Goal: Contribute content

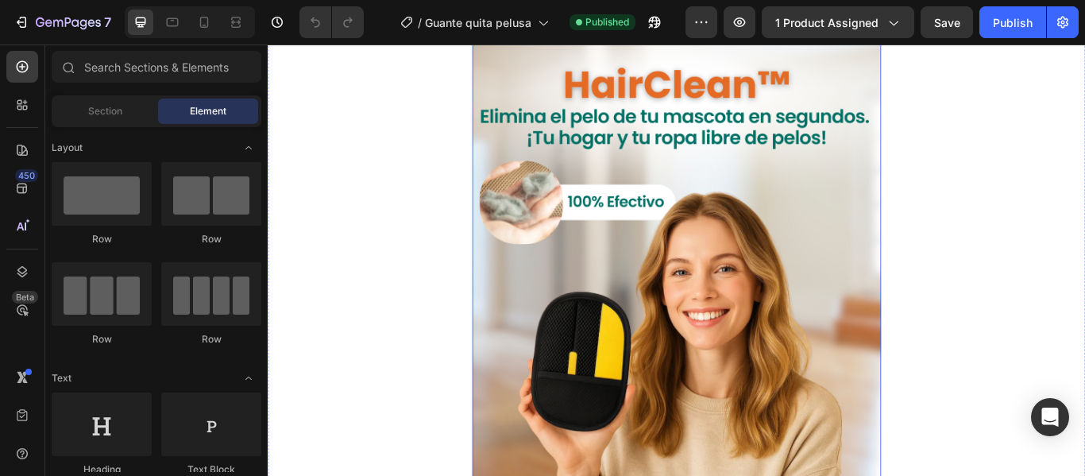
scroll to position [84, 0]
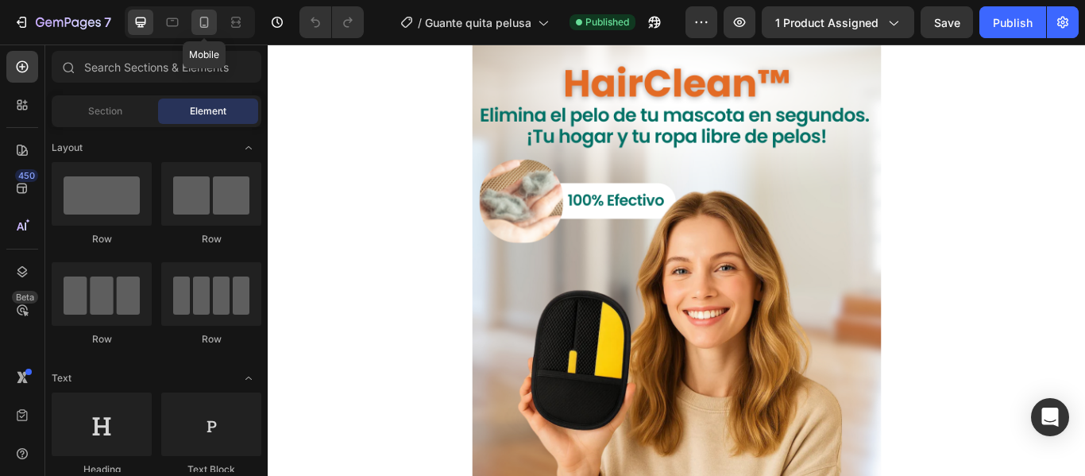
click at [199, 30] on div at bounding box center [203, 22] width 25 height 25
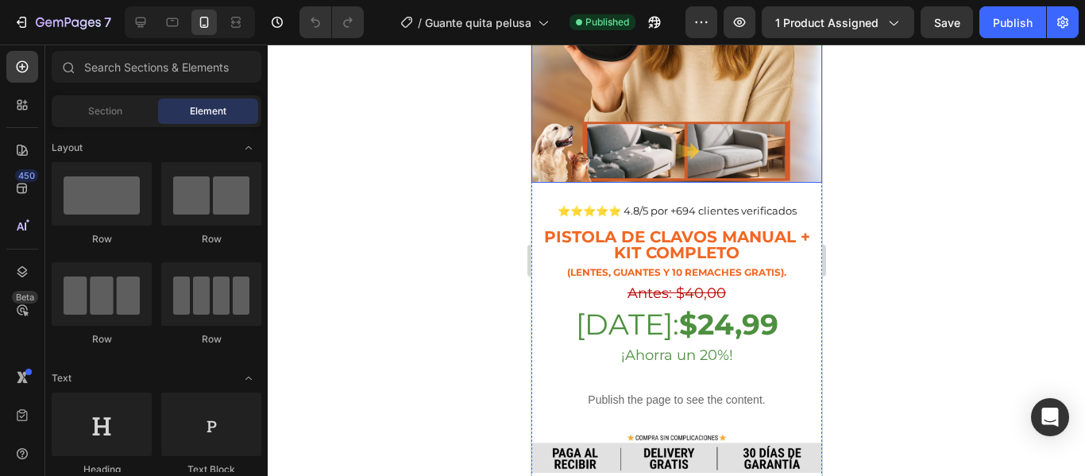
scroll to position [330, 0]
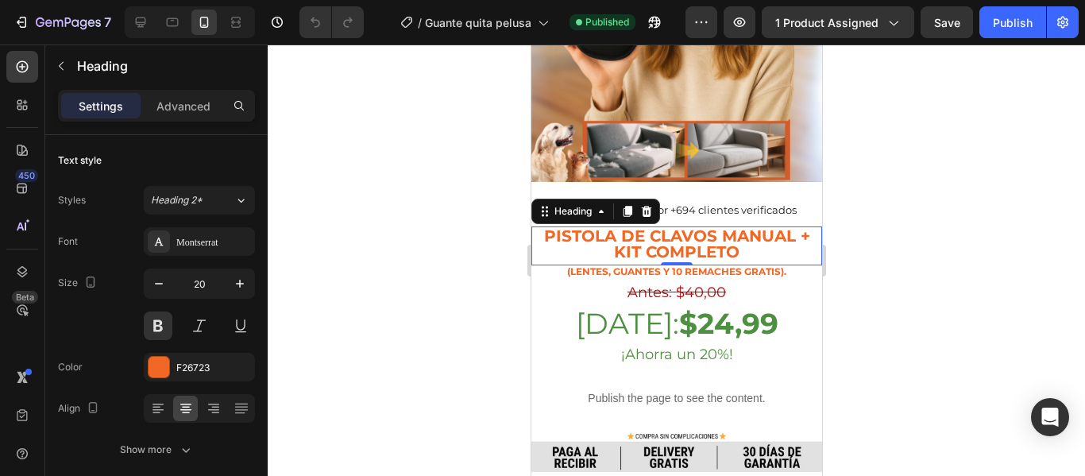
click at [743, 228] on p "Pistola de Clavos Manual + Kit Completo" at bounding box center [675, 244] width 287 height 32
click at [738, 228] on p "Pistola de Clavos Manual + Kit Completo" at bounding box center [675, 244] width 287 height 32
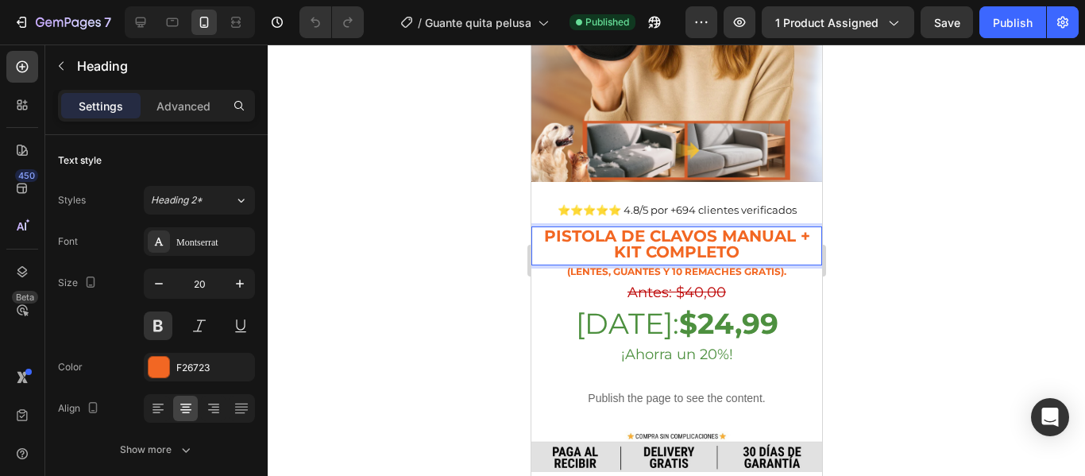
click at [738, 228] on p "Pistola de Clavos Manual + Kit Completo" at bounding box center [675, 244] width 287 height 32
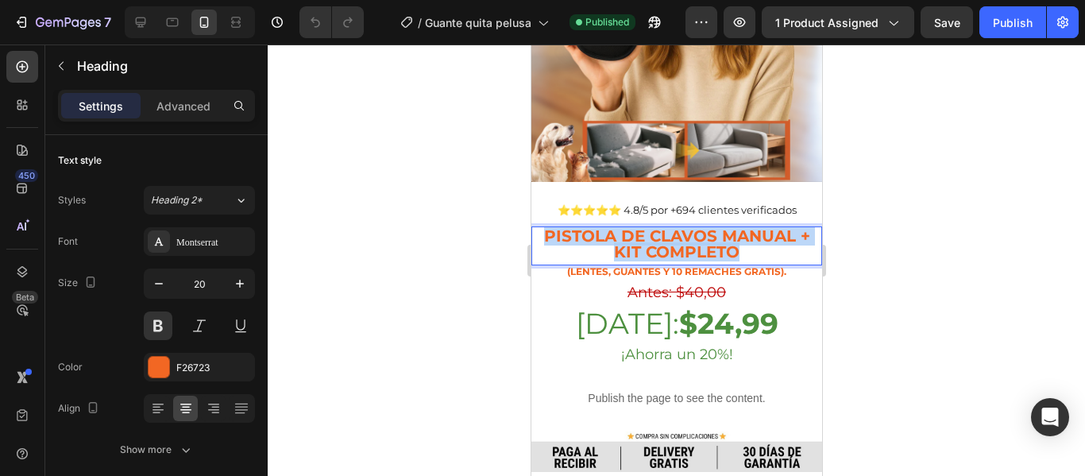
click at [738, 228] on p "Pistola de Clavos Manual + Kit Completo" at bounding box center [675, 244] width 287 height 32
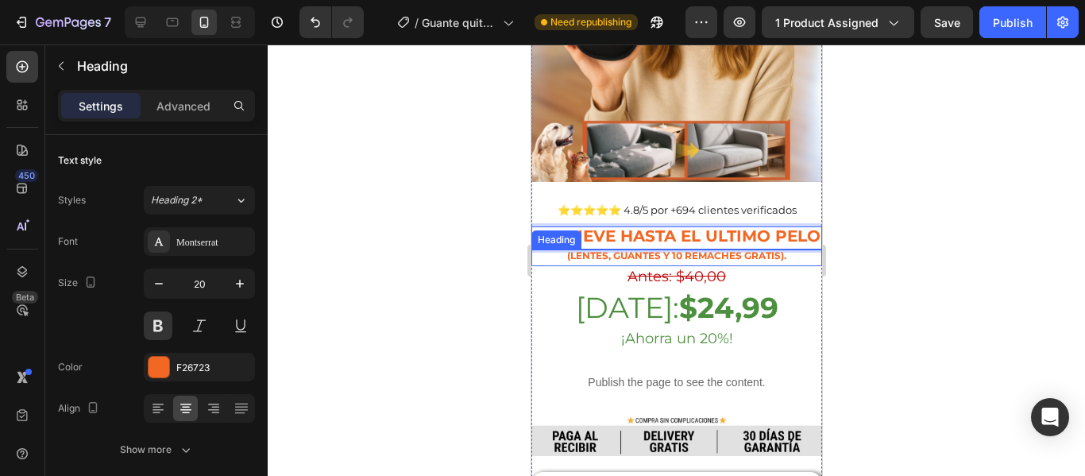
click at [600, 249] on strong "(Lentes, guantes y 10 Remaches GRATIS)." at bounding box center [675, 255] width 219 height 12
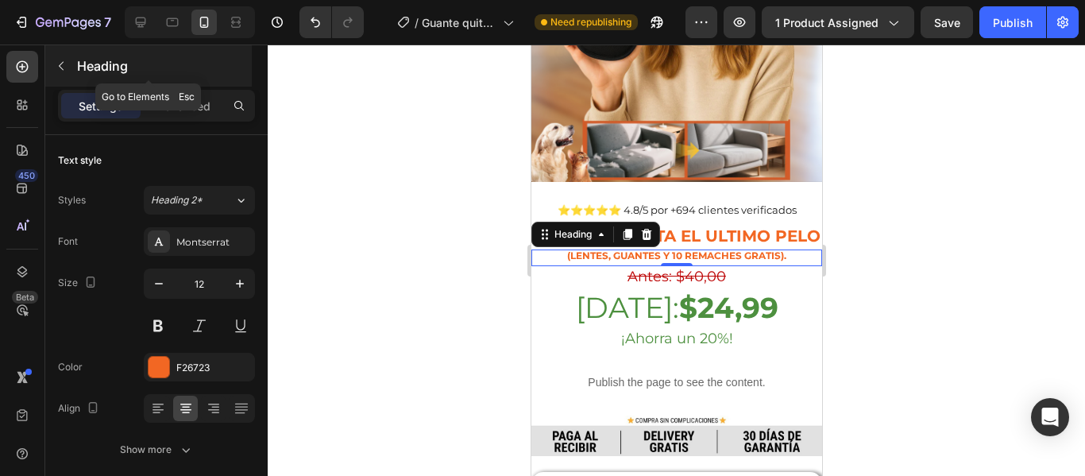
click at [58, 66] on icon "button" at bounding box center [61, 66] width 13 height 13
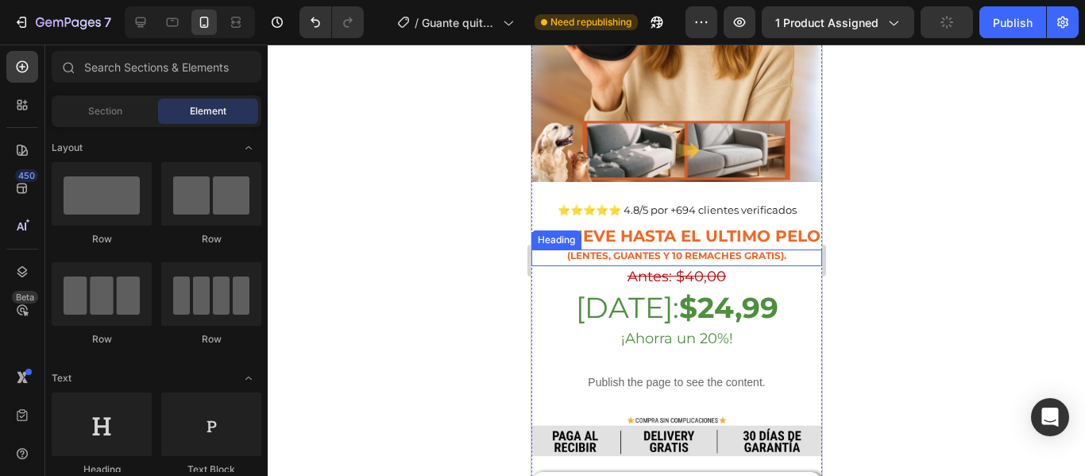
click at [576, 249] on h2 "(Lentes, guantes y 10 Remaches GRATIS)." at bounding box center [675, 255] width 291 height 13
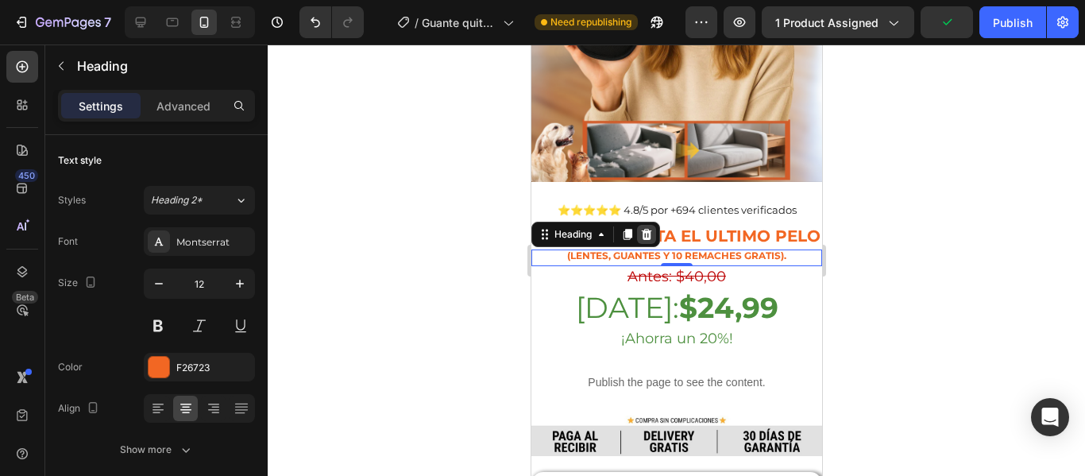
click at [642, 229] on icon at bounding box center [646, 234] width 10 height 11
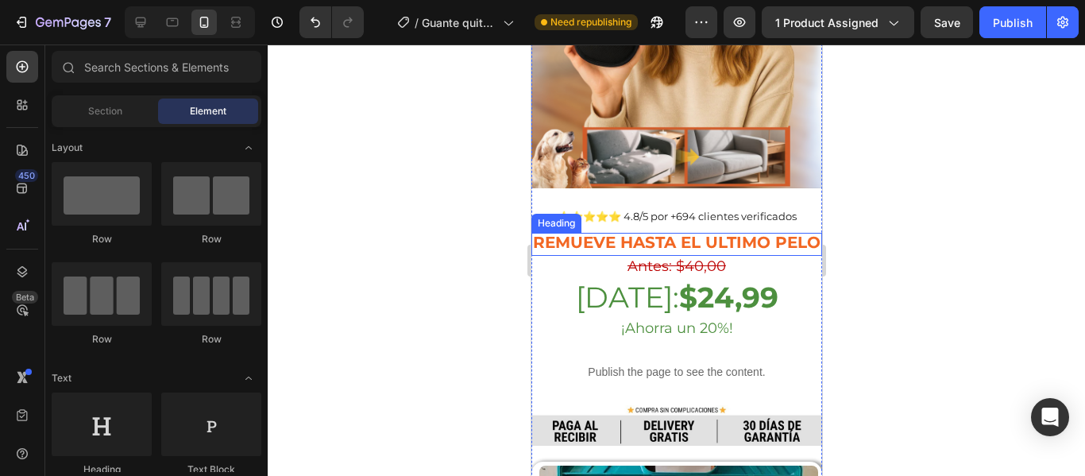
scroll to position [329, 0]
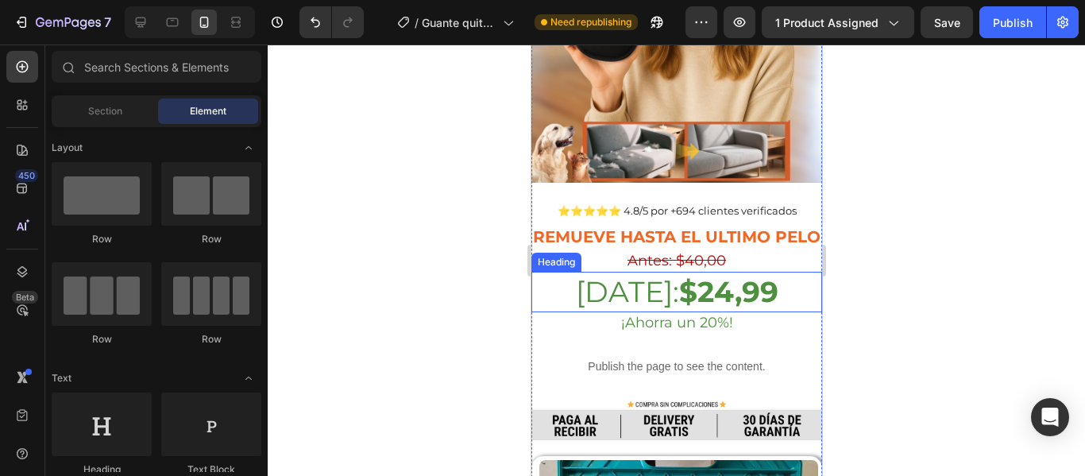
click at [708, 276] on strong "$24,99" at bounding box center [727, 291] width 99 height 35
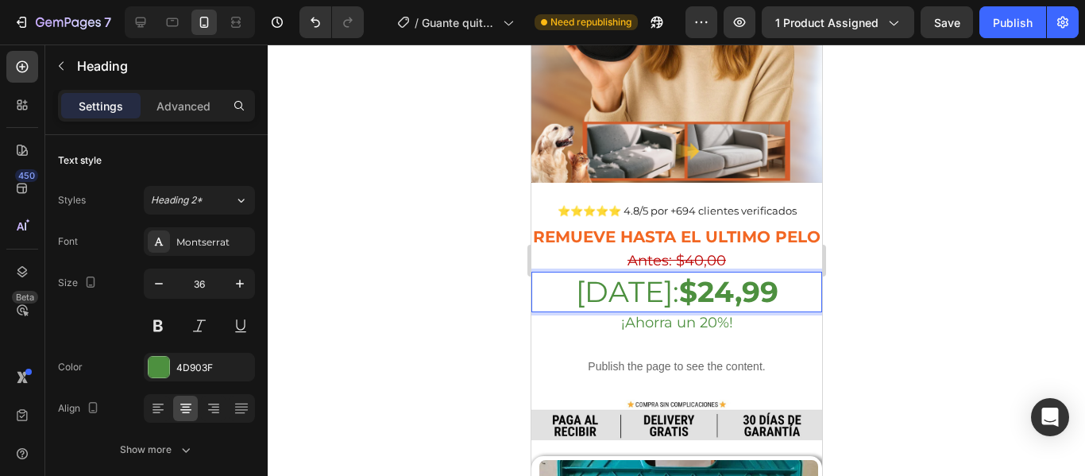
click at [712, 276] on strong "$24,99" at bounding box center [727, 291] width 99 height 35
click at [433, 241] on div at bounding box center [676, 259] width 817 height 431
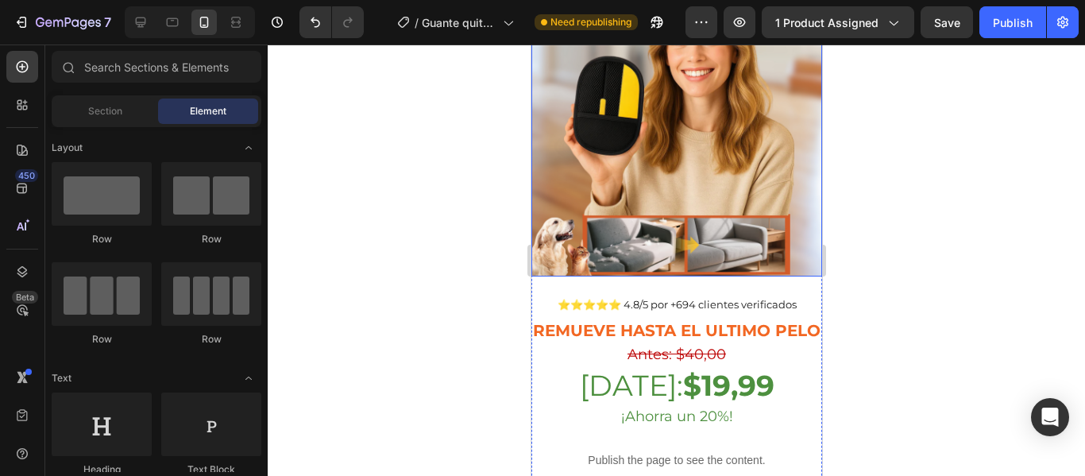
scroll to position [252, 0]
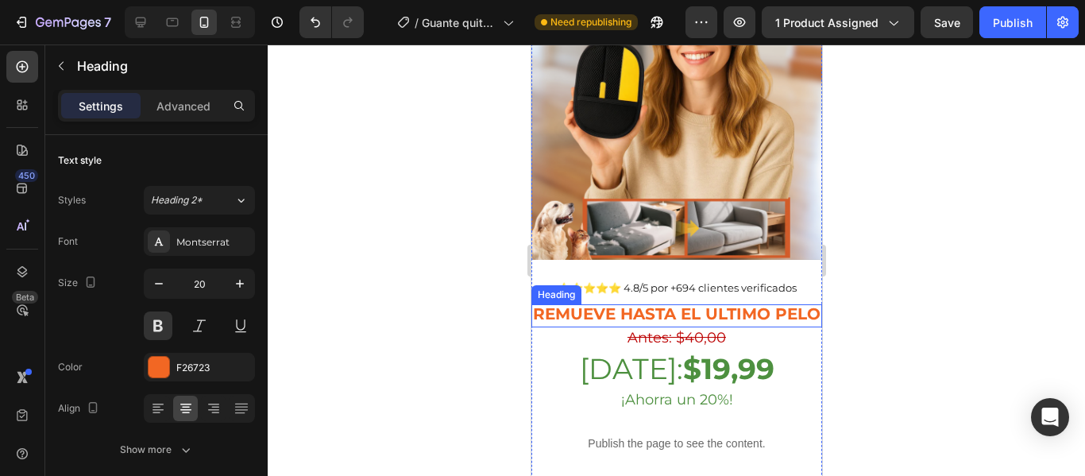
click at [691, 304] on strong "Remueve hasta el ultimo pelo" at bounding box center [675, 313] width 287 height 19
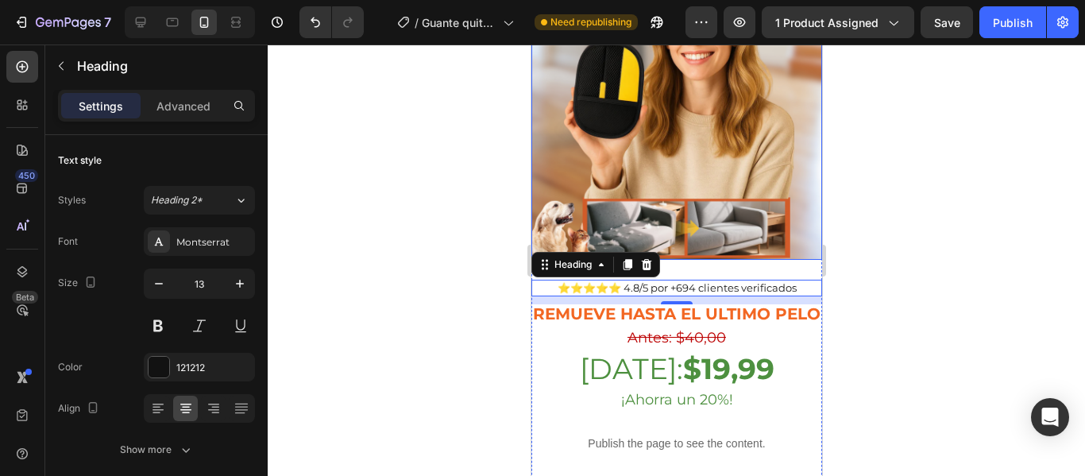
click at [683, 190] on img at bounding box center [675, 61] width 291 height 398
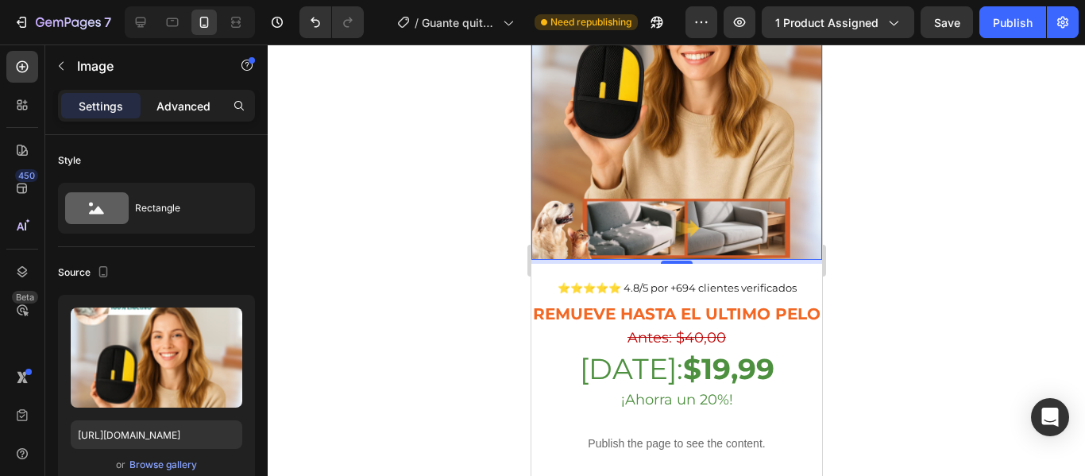
click at [175, 110] on p "Advanced" at bounding box center [183, 106] width 54 height 17
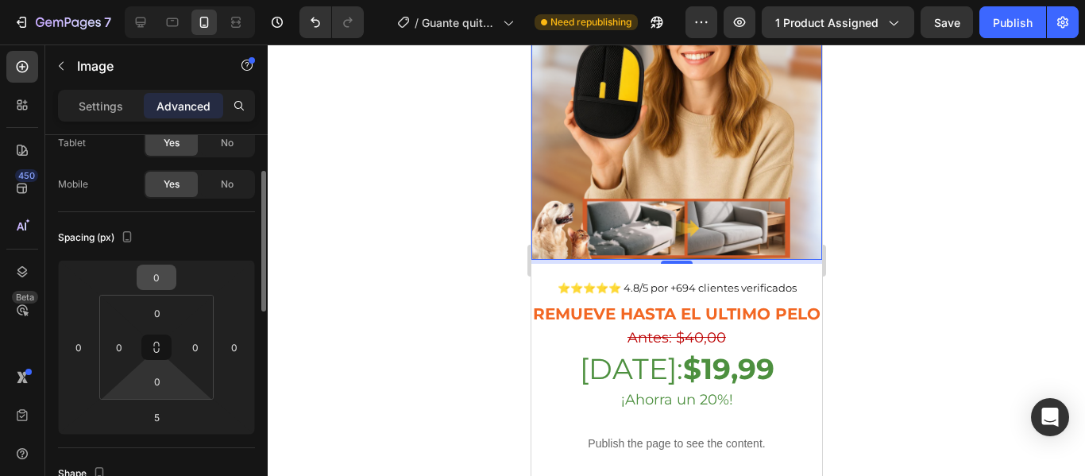
scroll to position [96, 0]
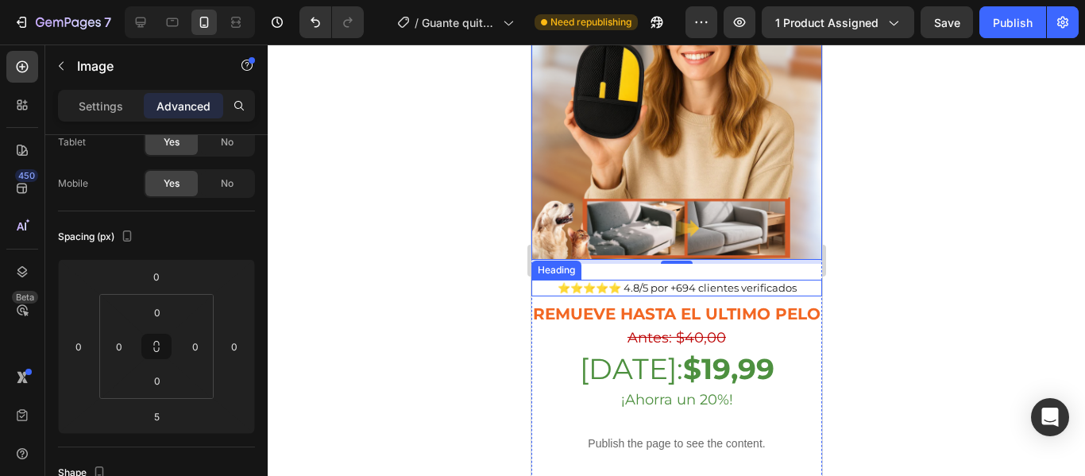
click at [698, 279] on h2 "⭐⭐⭐⭐⭐ 4.8/5 POR +694 CLIENTES VERIFICADOS" at bounding box center [675, 287] width 291 height 17
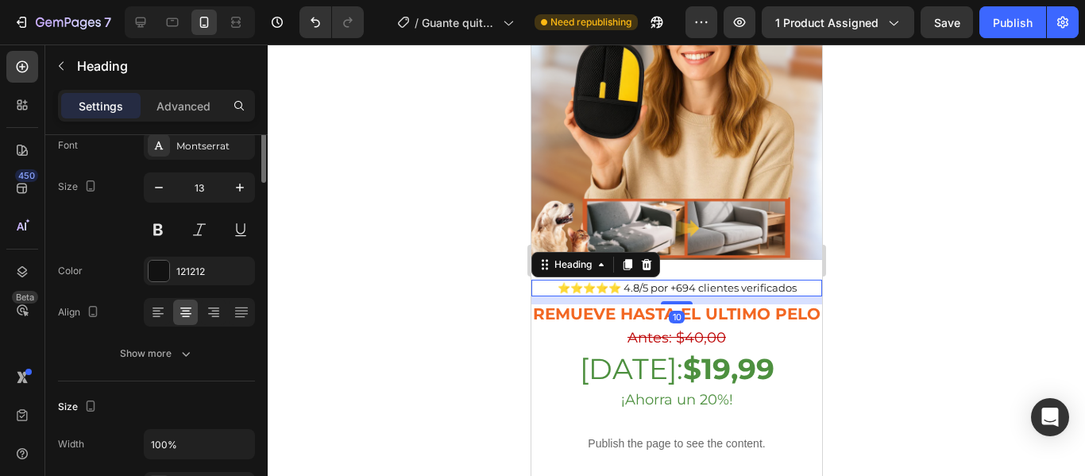
scroll to position [0, 0]
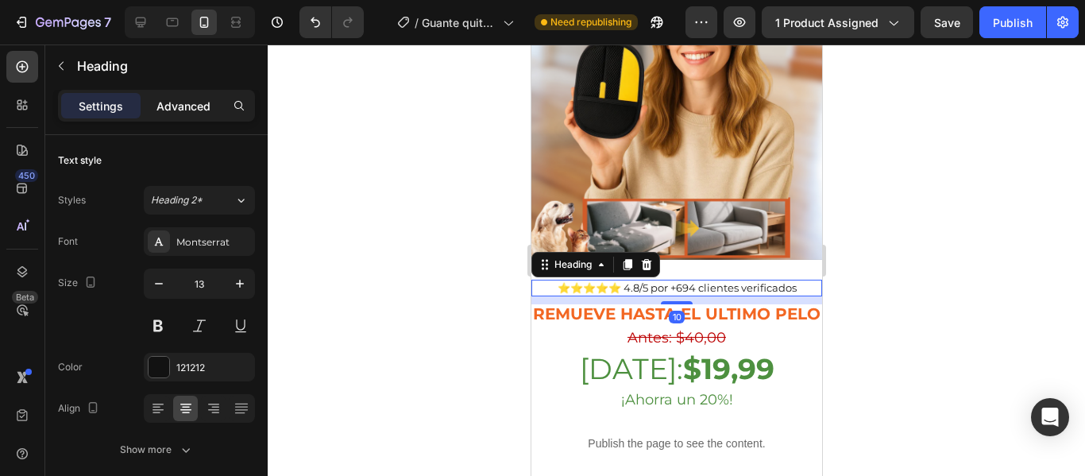
click at [172, 100] on p "Advanced" at bounding box center [183, 106] width 54 height 17
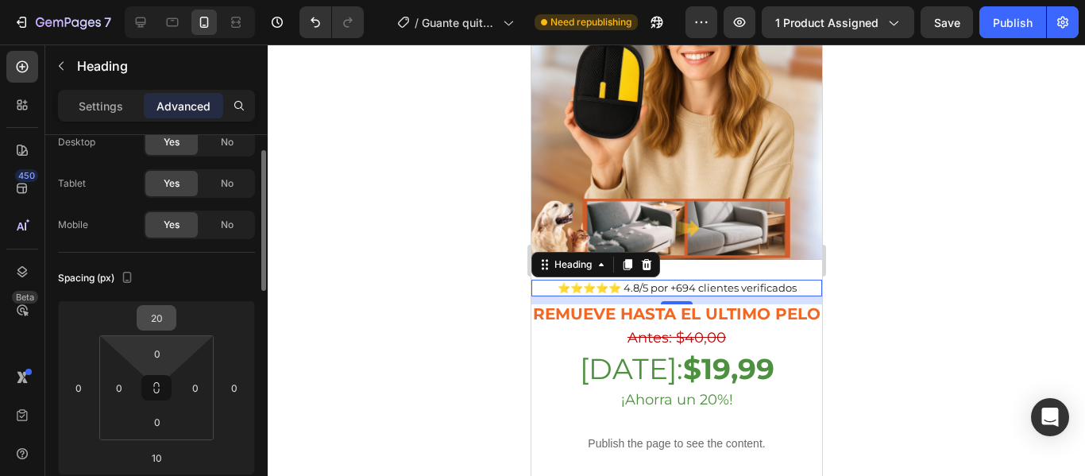
scroll to position [56, 0]
click at [168, 321] on input "20" at bounding box center [157, 317] width 32 height 24
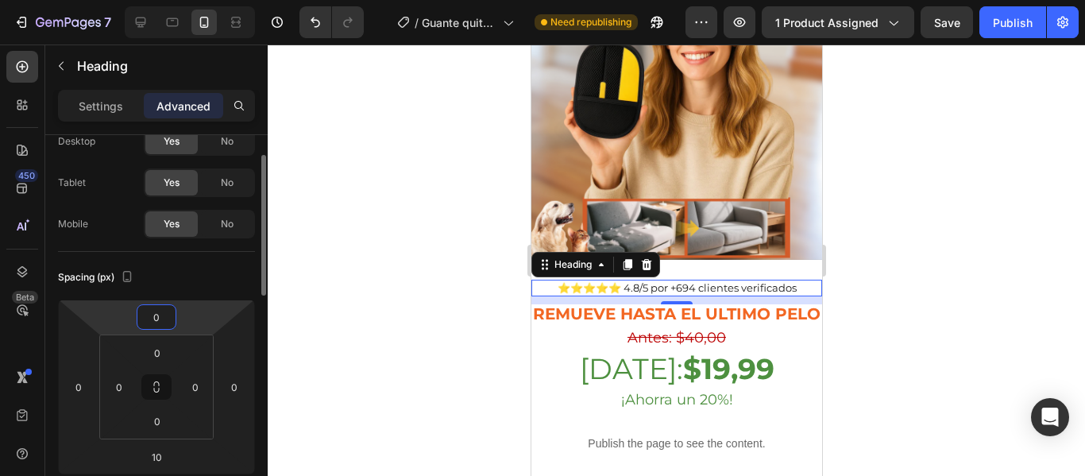
type input "10"
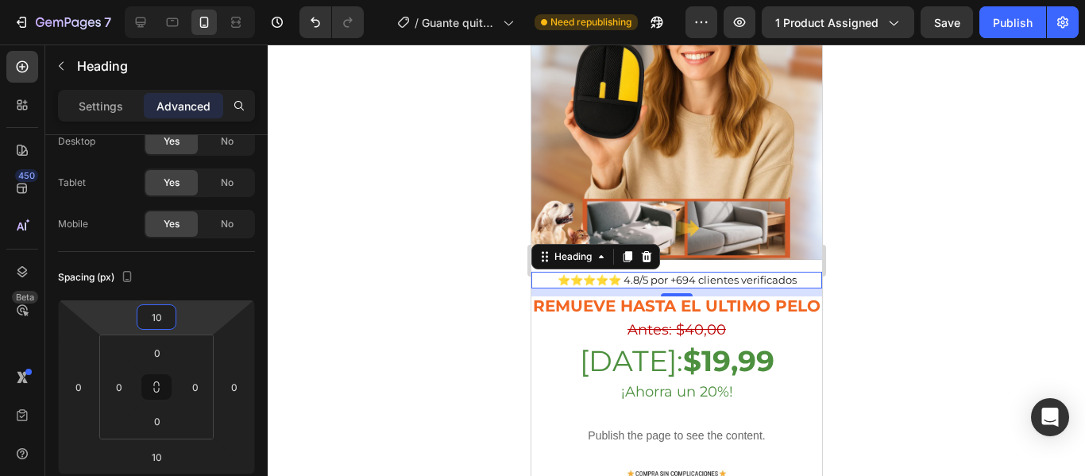
click at [368, 349] on div at bounding box center [676, 259] width 817 height 431
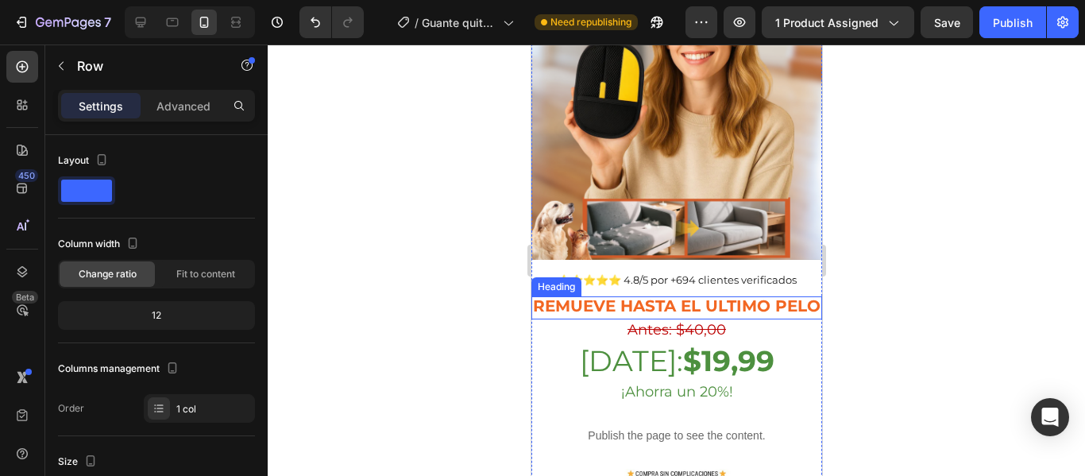
click at [664, 296] on strong "Remueve hasta el ultimo pelo" at bounding box center [675, 305] width 287 height 19
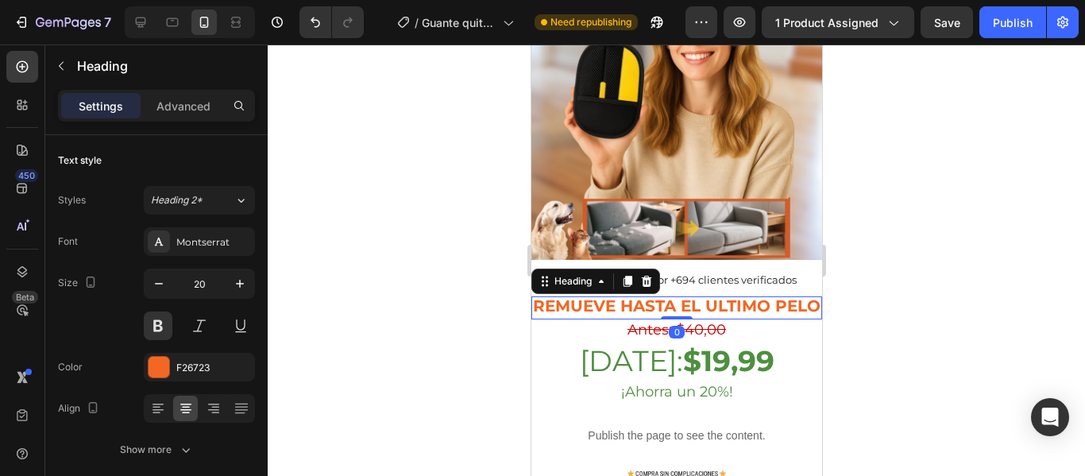
click at [445, 288] on div at bounding box center [676, 259] width 817 height 431
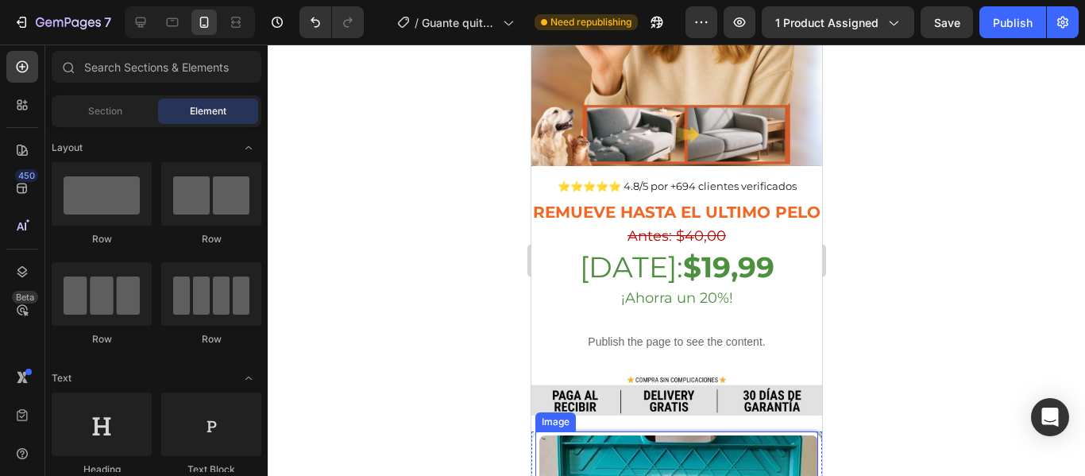
scroll to position [484, 0]
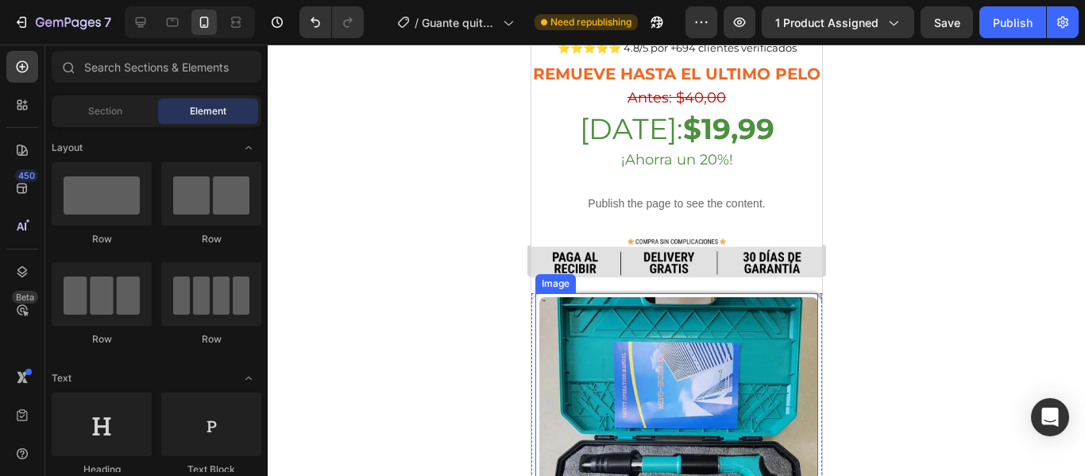
click at [643, 351] on img at bounding box center [677, 436] width 279 height 279
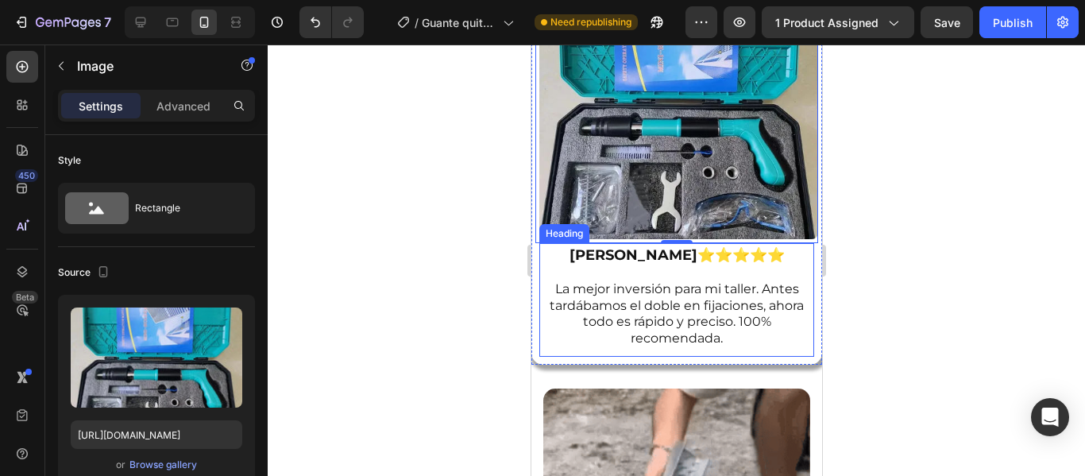
scroll to position [821, 0]
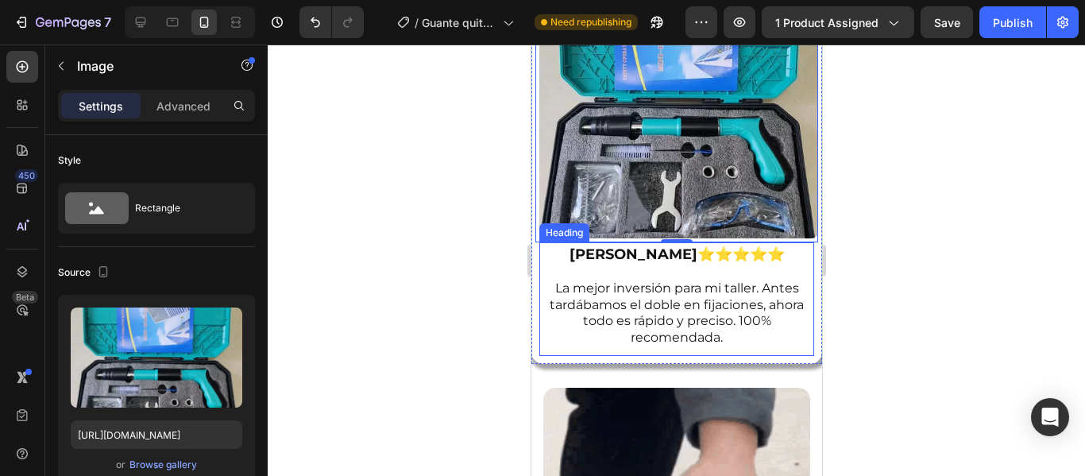
click at [675, 292] on h2 "[PERSON_NAME] ⭐⭐⭐⭐⭐ La mejor inversión para mi taller. Antes tardábamos el dobl…" at bounding box center [675, 296] width 259 height 103
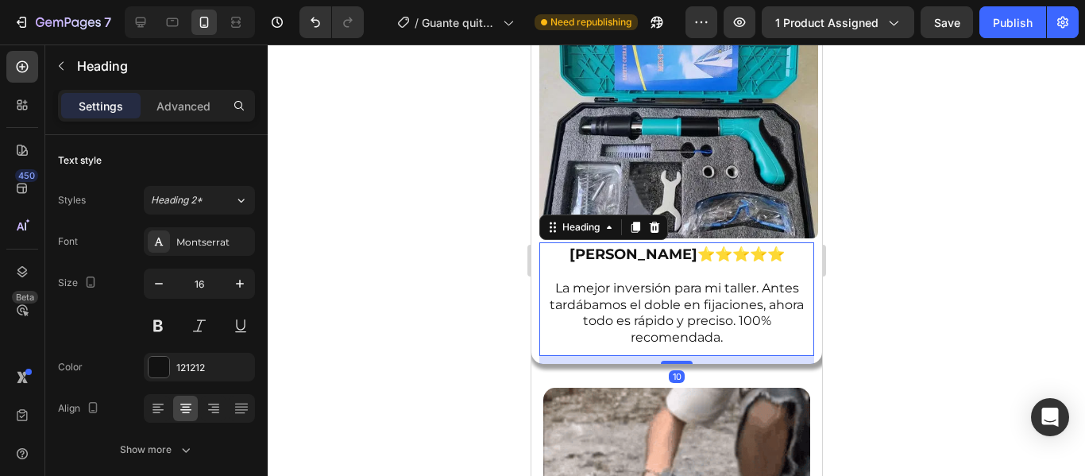
click at [766, 304] on h2 "[PERSON_NAME] ⭐⭐⭐⭐⭐ La mejor inversión para mi taller. Antes tardábamos el dobl…" at bounding box center [675, 296] width 259 height 103
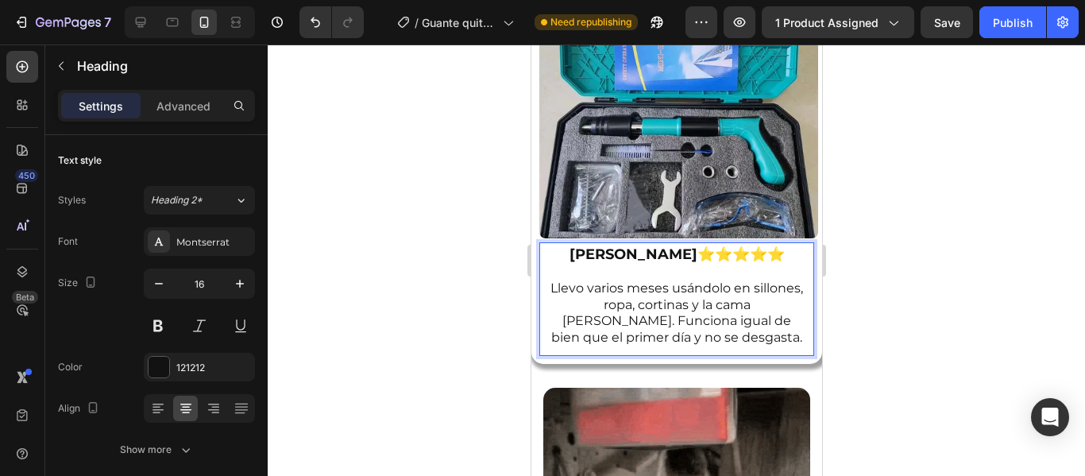
click at [601, 276] on p "[PERSON_NAME] ⭐⭐⭐⭐⭐ Llevo varios meses usándolo en sillones, ropa, cortinas y l…" at bounding box center [676, 296] width 256 height 100
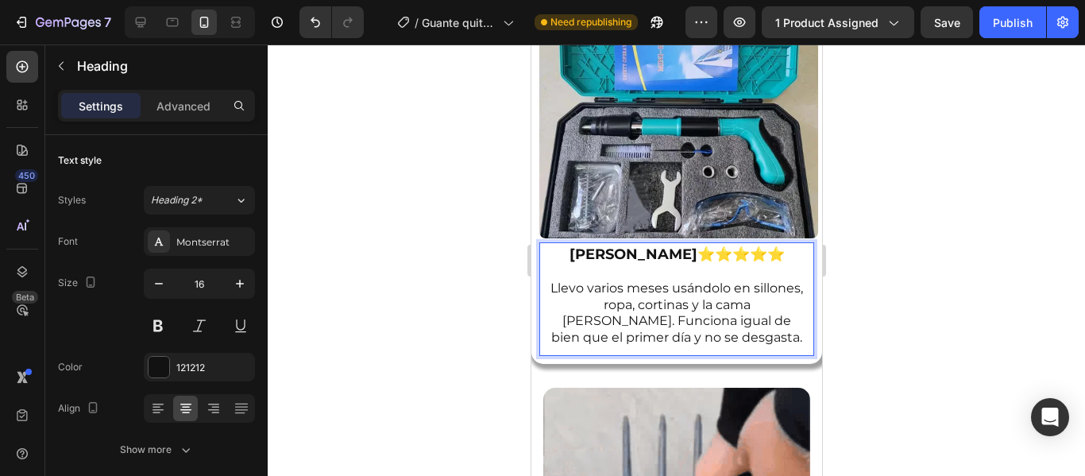
click at [436, 225] on div at bounding box center [676, 259] width 817 height 431
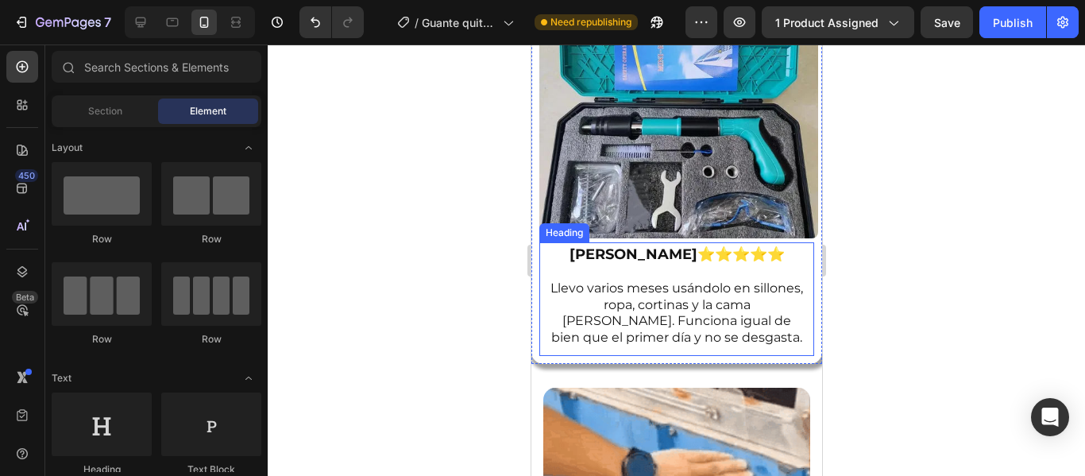
click at [638, 245] on strong "[PERSON_NAME]" at bounding box center [633, 253] width 128 height 17
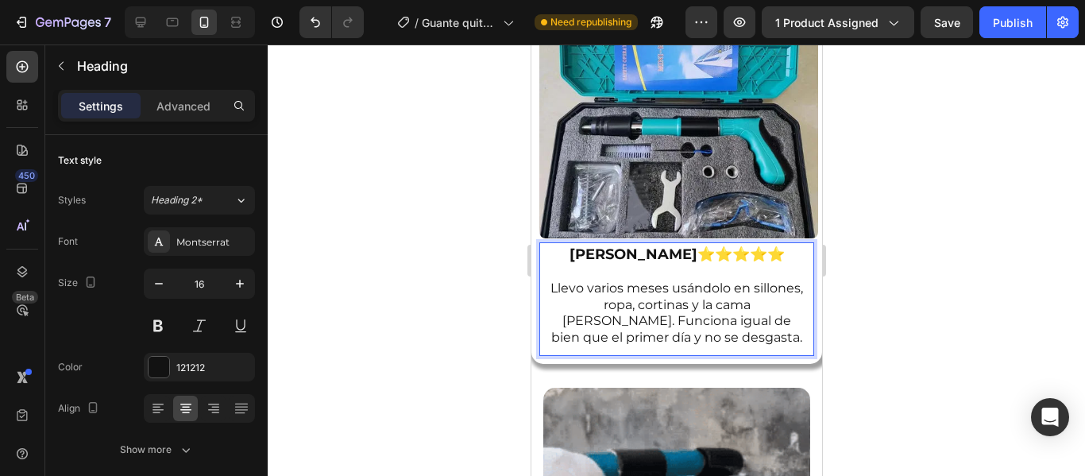
click at [638, 245] on strong "[PERSON_NAME]" at bounding box center [633, 253] width 128 height 17
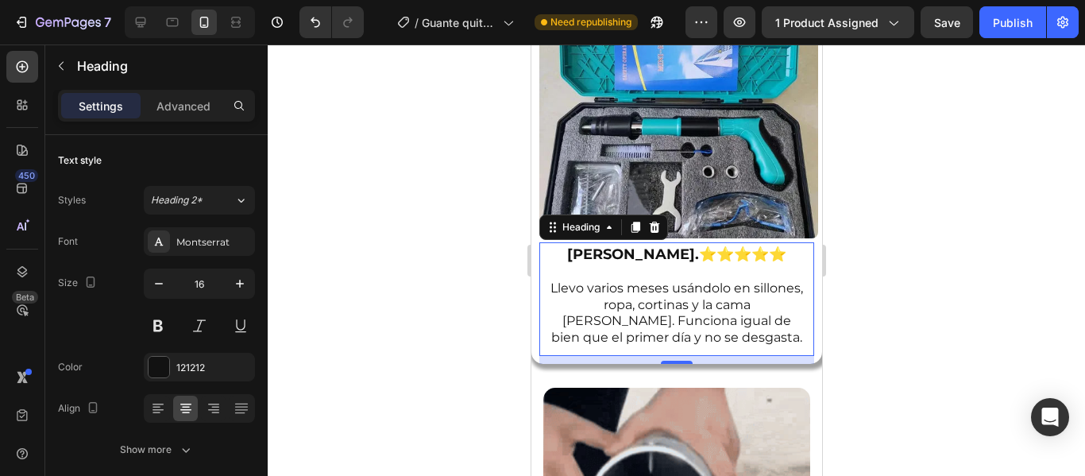
click at [457, 292] on div at bounding box center [676, 259] width 817 height 431
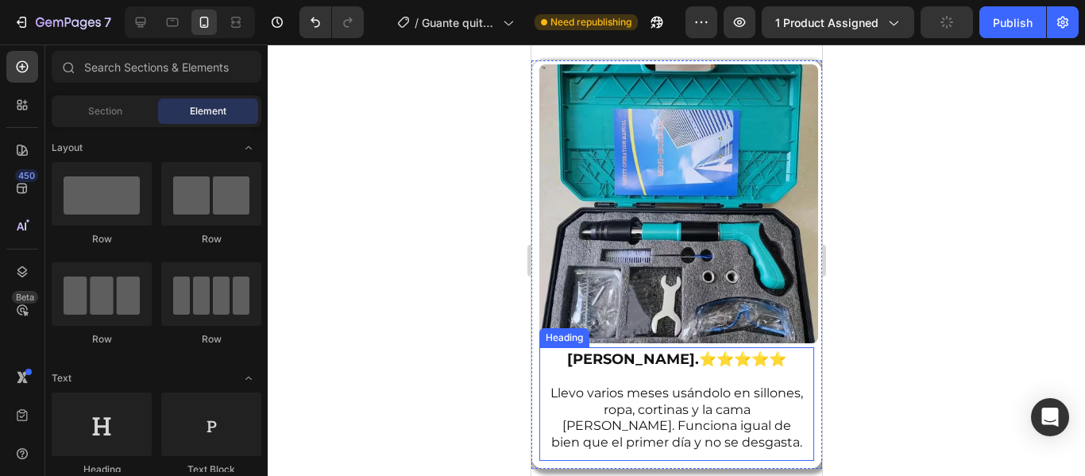
scroll to position [715, 0]
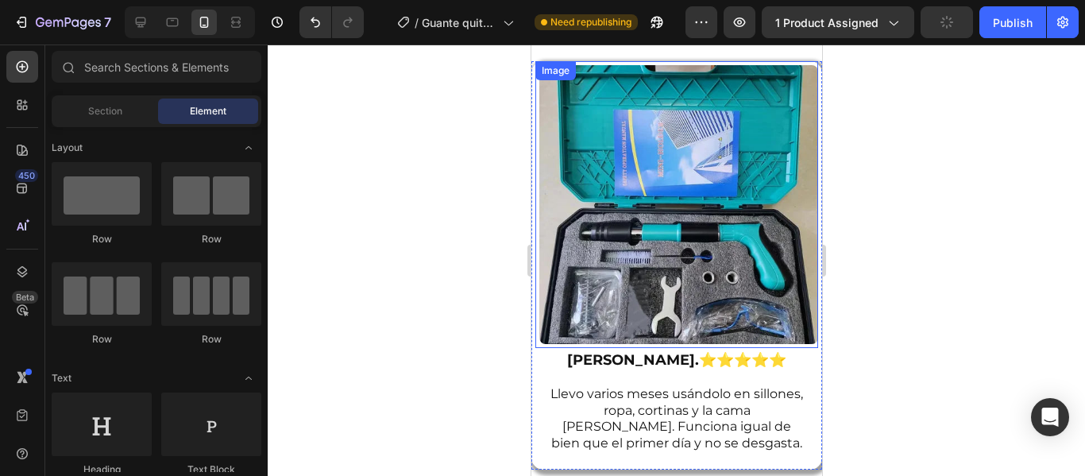
click at [655, 164] on img at bounding box center [677, 204] width 279 height 279
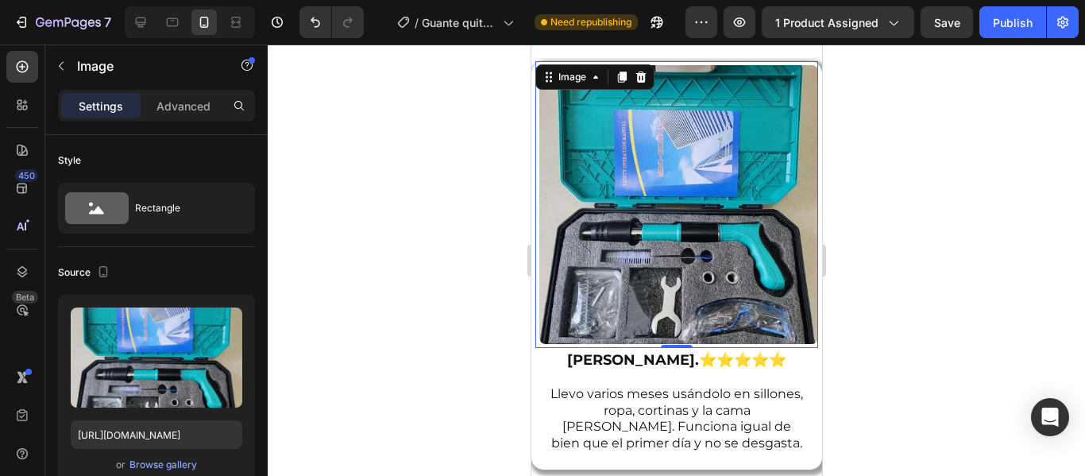
click at [627, 196] on img at bounding box center [677, 204] width 279 height 279
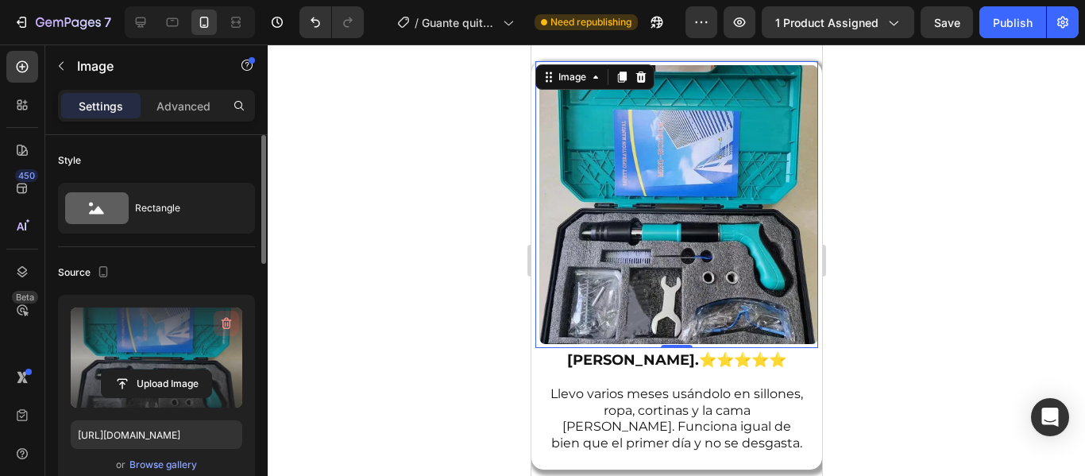
click at [226, 324] on icon "button" at bounding box center [226, 324] width 2 height 5
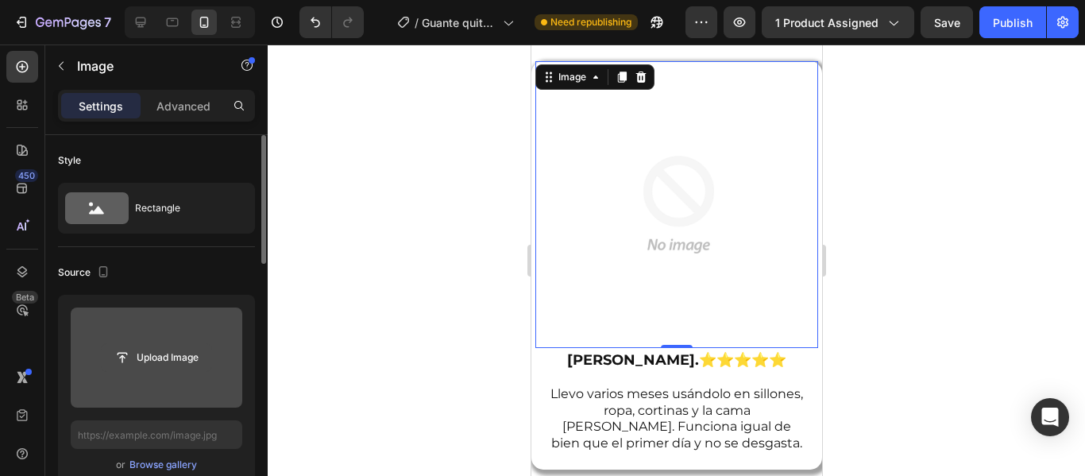
click at [141, 360] on input "file" at bounding box center [157, 357] width 110 height 27
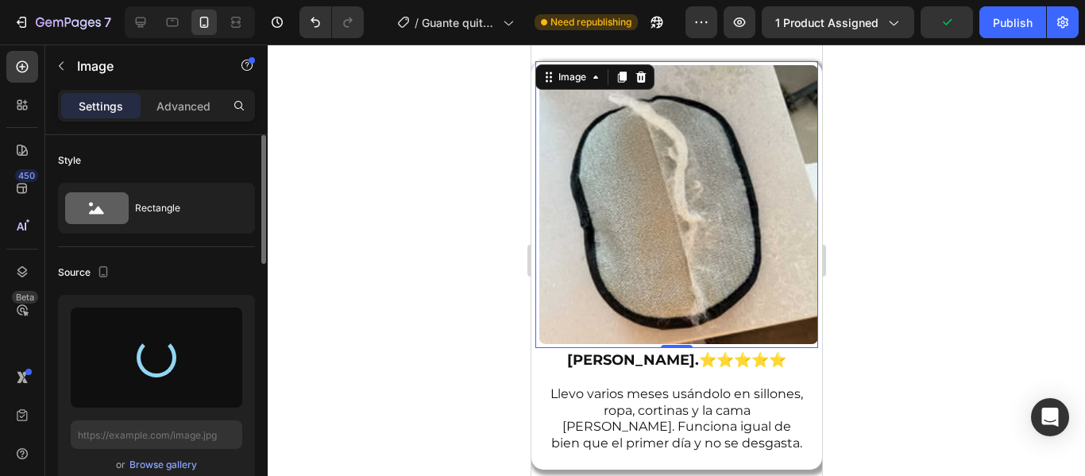
type input "[URL][DOMAIN_NAME]"
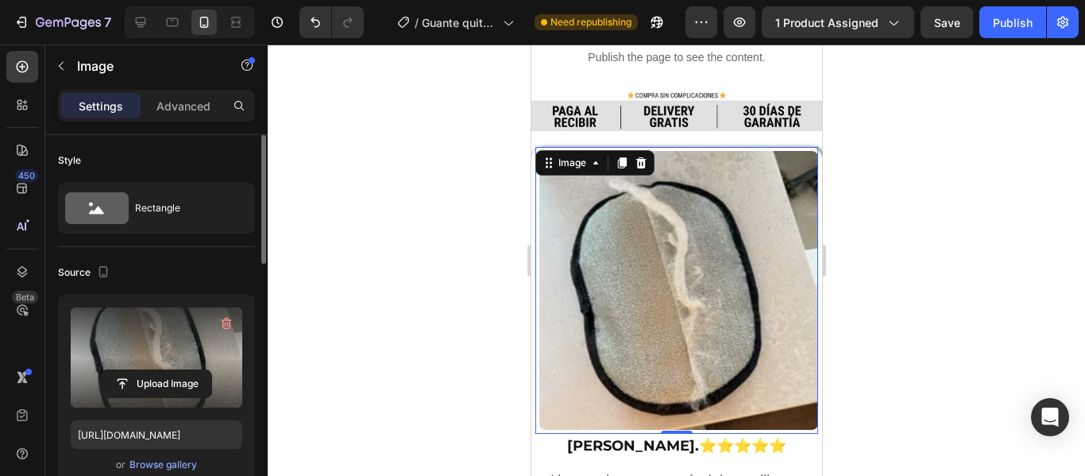
scroll to position [629, 0]
click at [226, 319] on icon "button" at bounding box center [226, 323] width 16 height 16
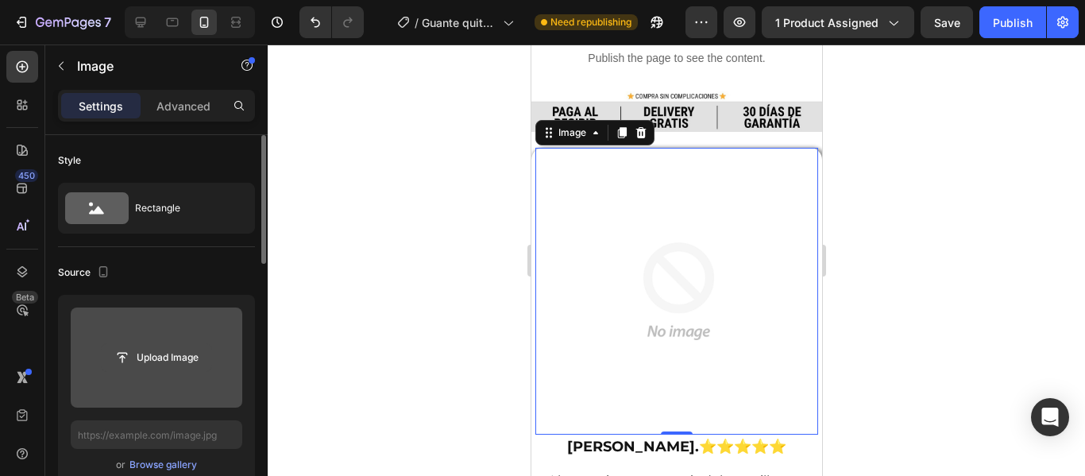
click at [171, 353] on input "file" at bounding box center [157, 357] width 110 height 27
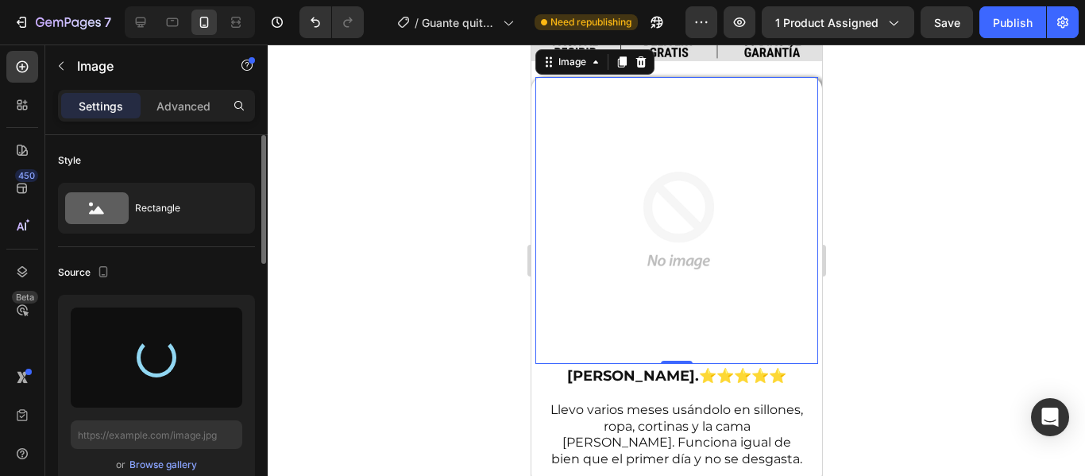
scroll to position [726, 0]
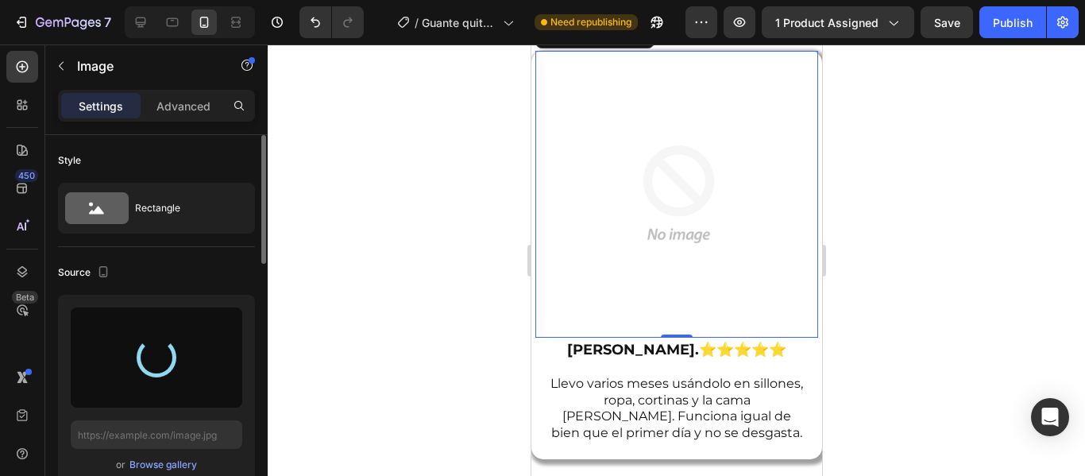
type input "[URL][DOMAIN_NAME]"
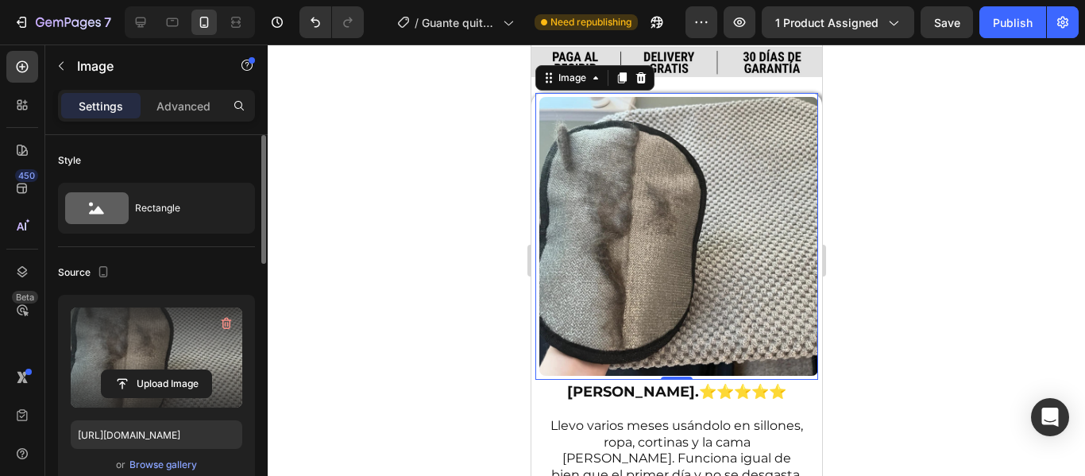
scroll to position [682, 0]
